Goal: Transaction & Acquisition: Purchase product/service

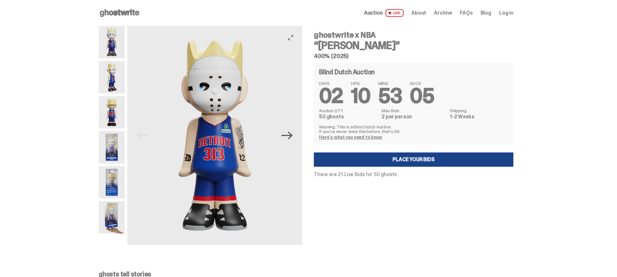
click at [292, 136] on icon "Next" at bounding box center [287, 135] width 11 height 11
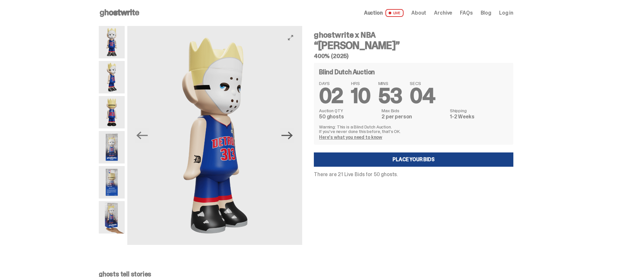
click at [292, 136] on icon "Next" at bounding box center [287, 135] width 11 height 11
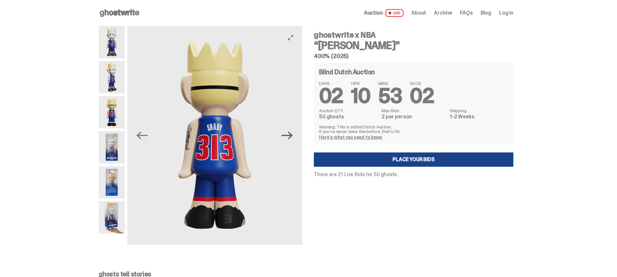
click at [292, 135] on icon "Next" at bounding box center [287, 136] width 11 height 8
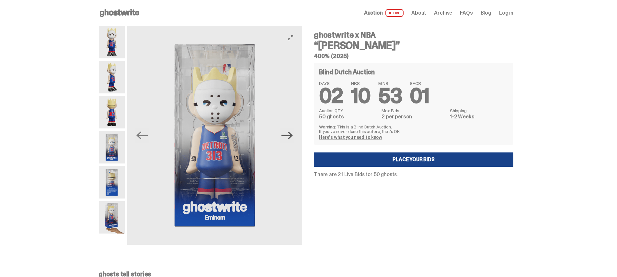
click at [292, 135] on icon "Next" at bounding box center [287, 136] width 11 height 8
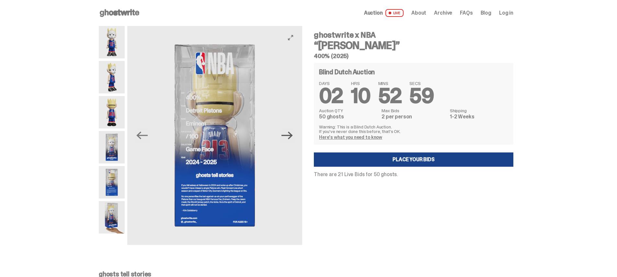
click at [292, 135] on icon "Next" at bounding box center [287, 136] width 11 height 8
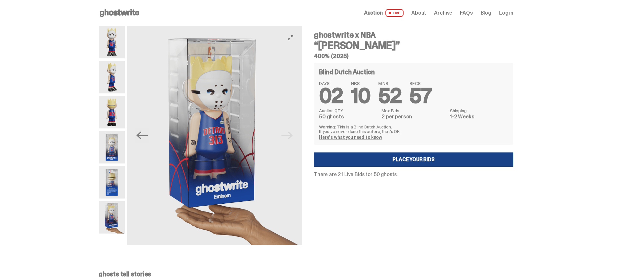
click at [292, 135] on img at bounding box center [214, 135] width 175 height 219
click at [222, 122] on img at bounding box center [214, 135] width 175 height 219
click at [293, 37] on icon "View full-screen" at bounding box center [290, 37] width 5 height 5
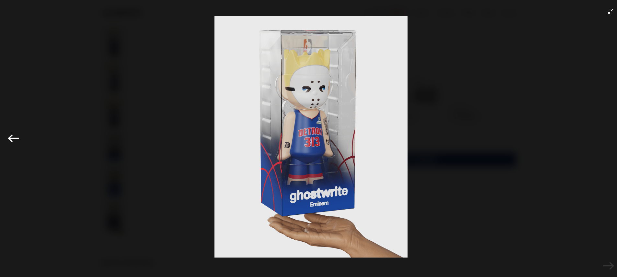
click at [28, 26] on img at bounding box center [311, 136] width 590 height 241
click at [200, 95] on img at bounding box center [311, 136] width 590 height 241
